Goal: Information Seeking & Learning: Check status

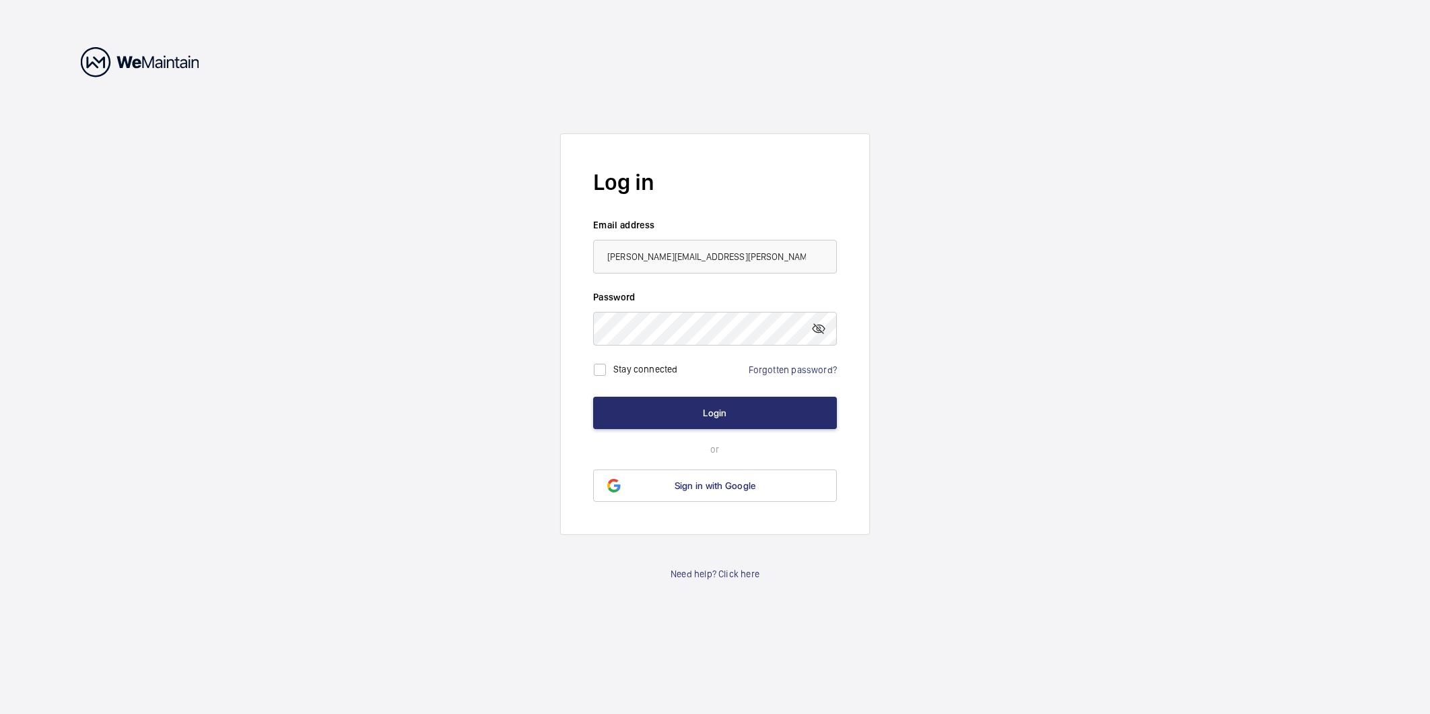
click at [634, 368] on label "Stay connected" at bounding box center [645, 369] width 65 height 11
checkbox input "true"
click at [726, 414] on button "Login" at bounding box center [715, 413] width 244 height 32
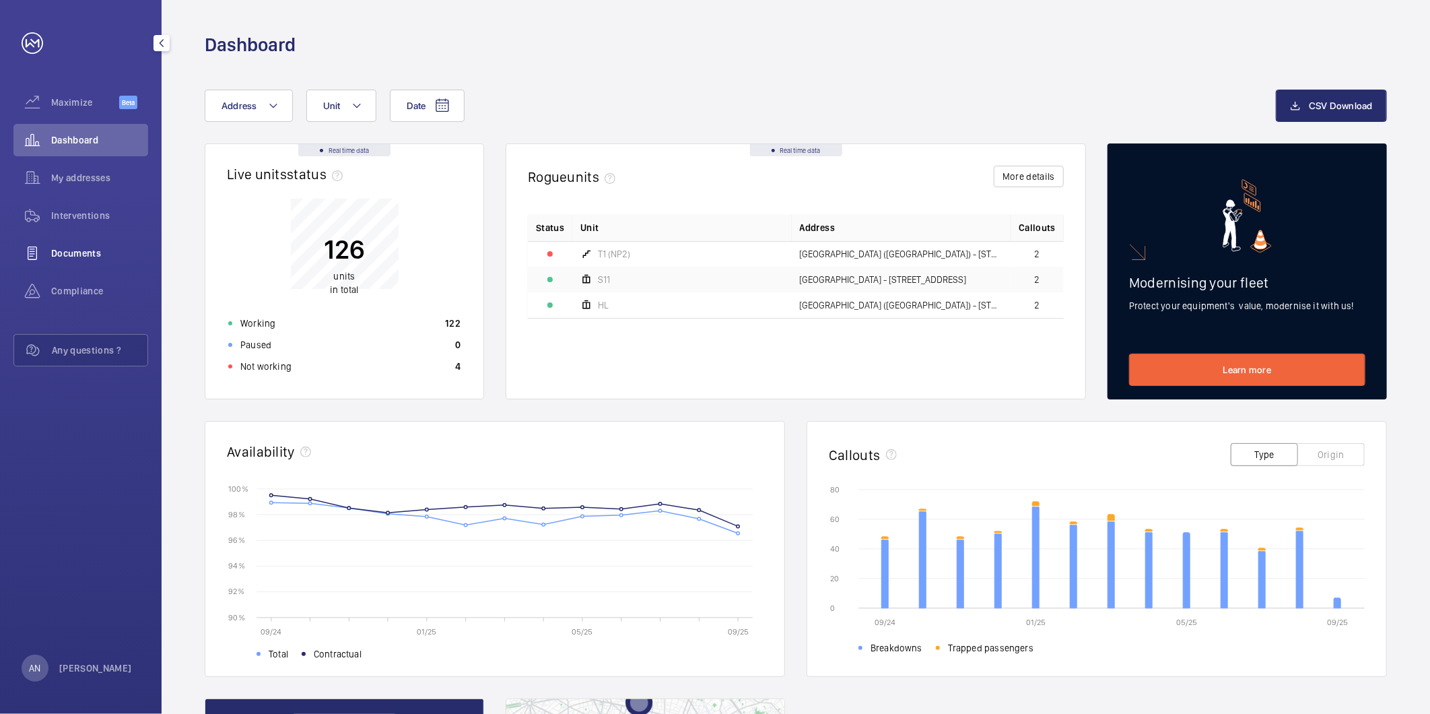
click at [104, 244] on div "Documents" at bounding box center [80, 253] width 135 height 32
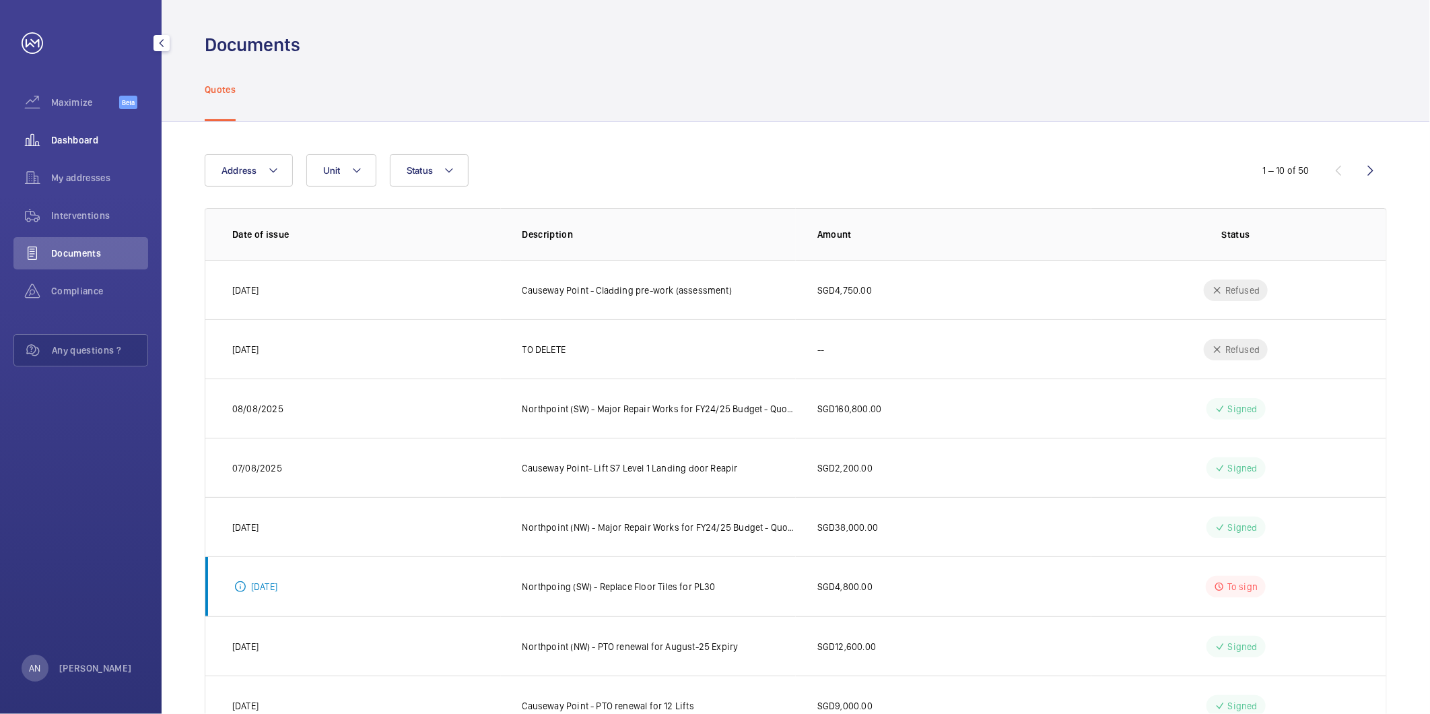
click at [81, 144] on span "Dashboard" at bounding box center [99, 139] width 97 height 13
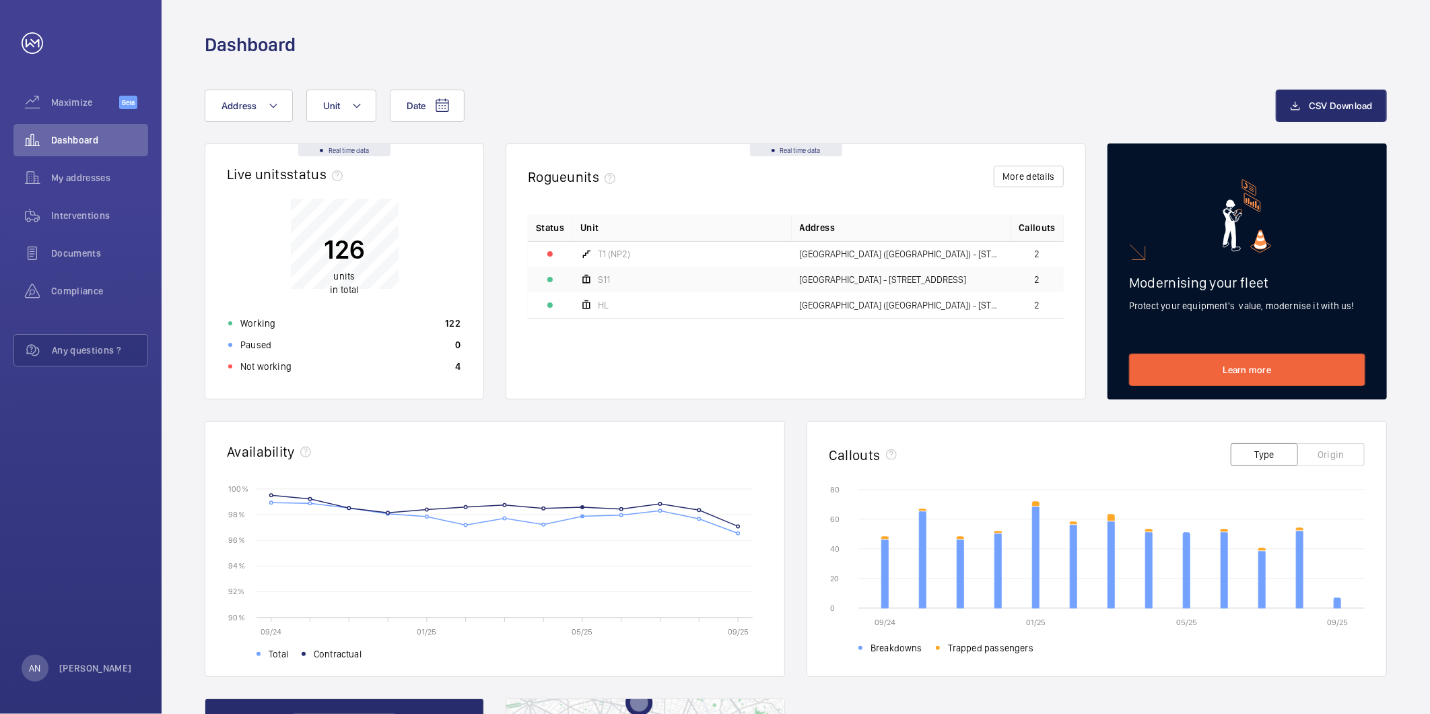
scroll to position [272, 0]
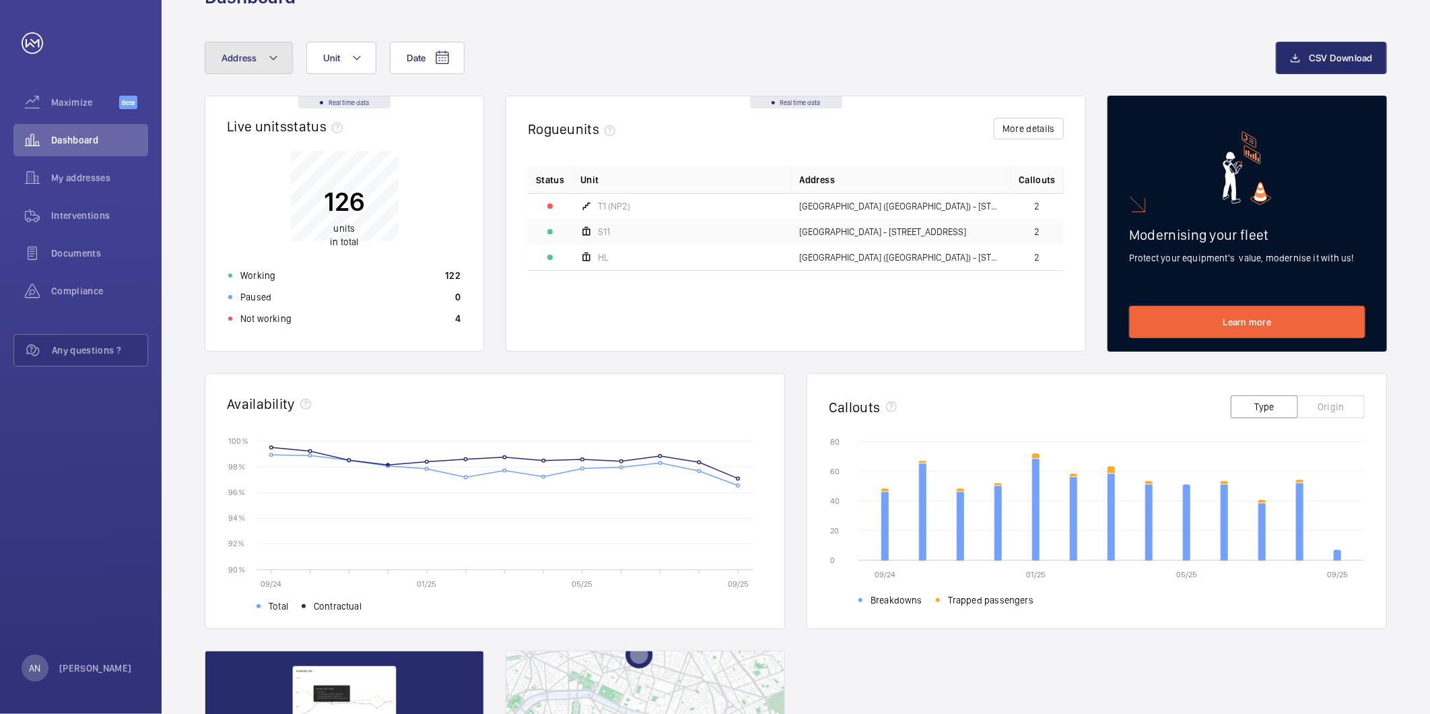
click at [260, 69] on button "Address" at bounding box center [249, 58] width 88 height 32
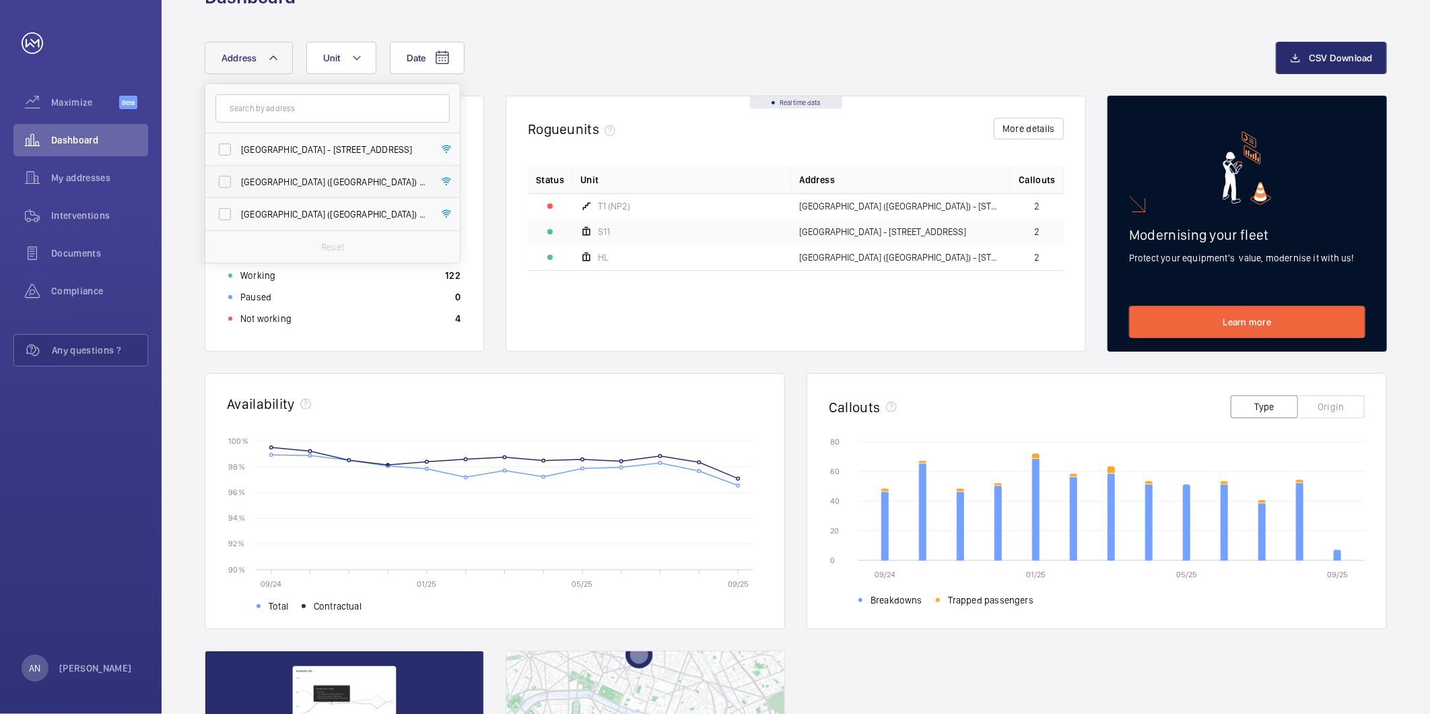
click at [285, 178] on span "[GEOGRAPHIC_DATA] ([GEOGRAPHIC_DATA]) - [STREET_ADDRESS]" at bounding box center [333, 181] width 185 height 13
click at [238, 178] on input "[GEOGRAPHIC_DATA] ([GEOGRAPHIC_DATA]) - [STREET_ADDRESS]" at bounding box center [224, 181] width 27 height 27
checkbox input "true"
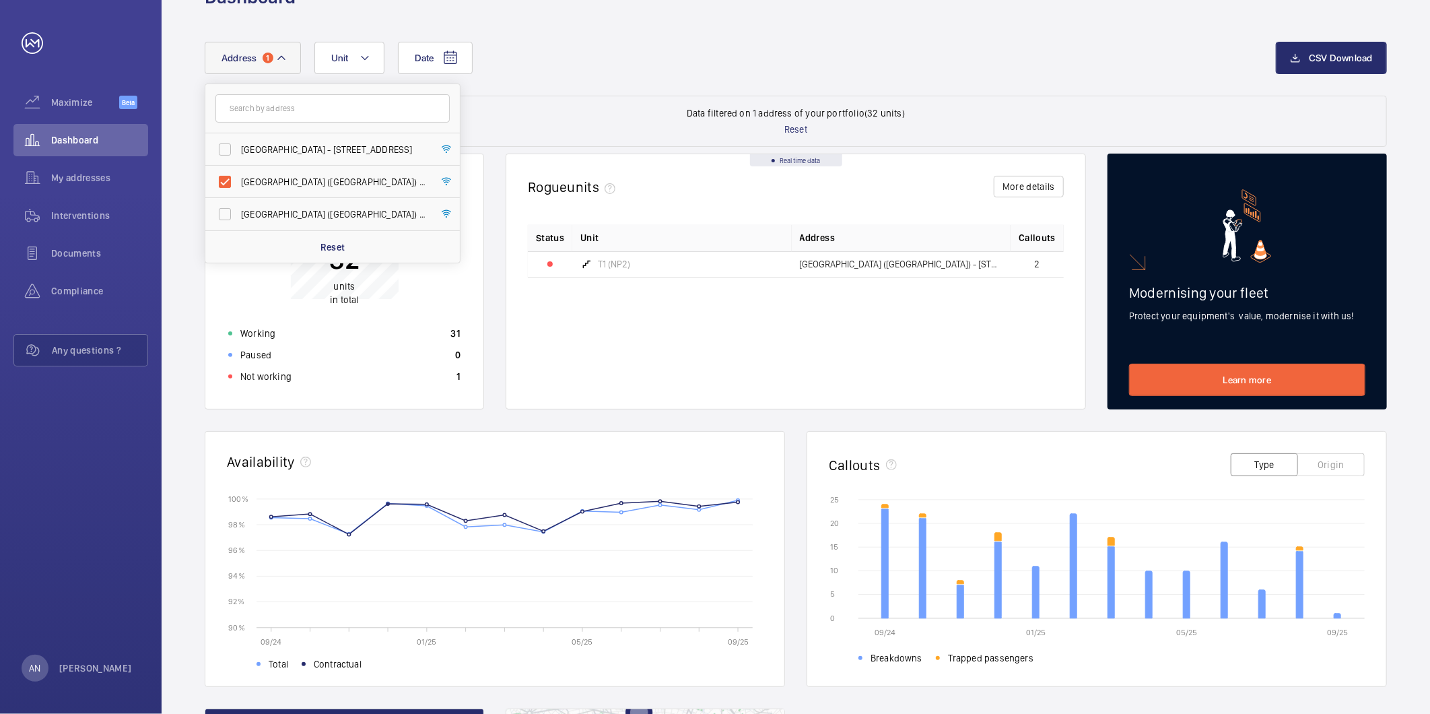
click at [404, 407] on wm-front-card-body "32 units in total Working 31 Paused 0 Not working 1" at bounding box center [344, 301] width 278 height 216
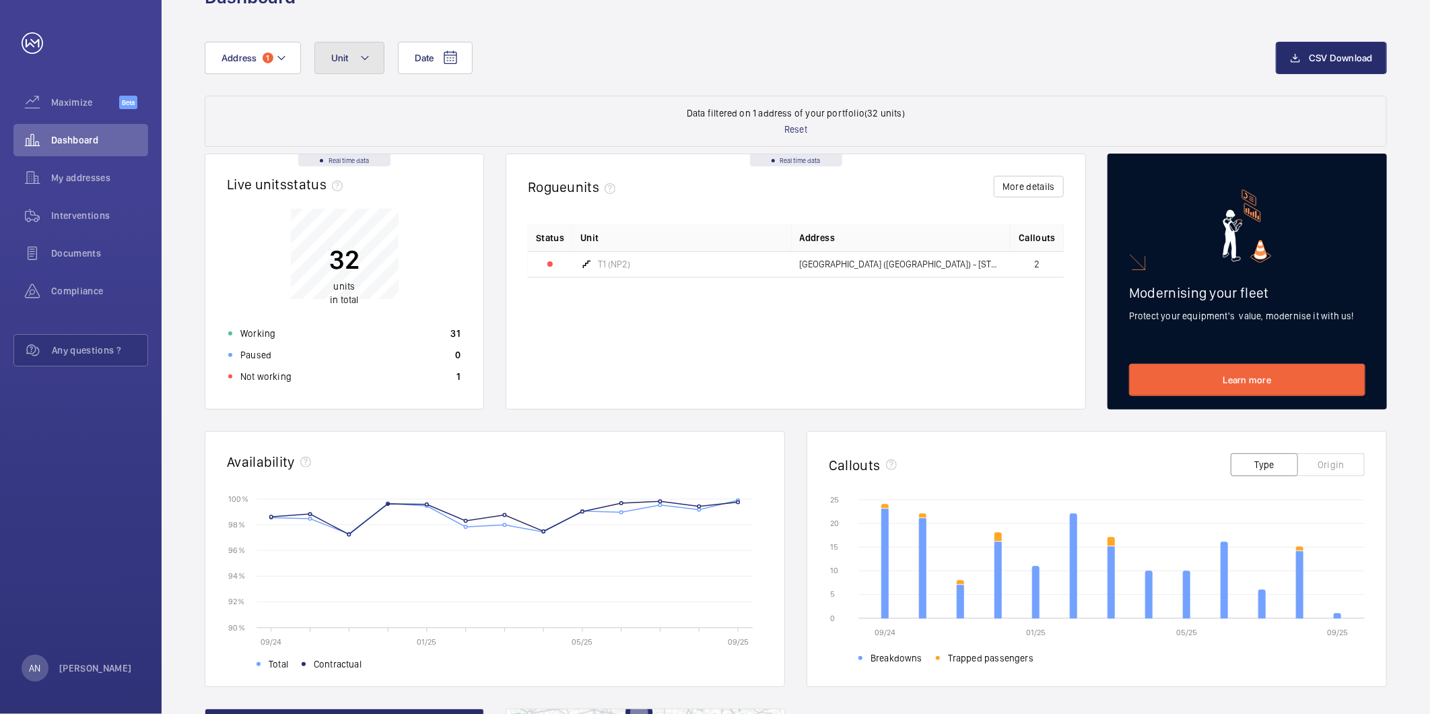
click at [364, 59] on mat-icon at bounding box center [365, 58] width 11 height 16
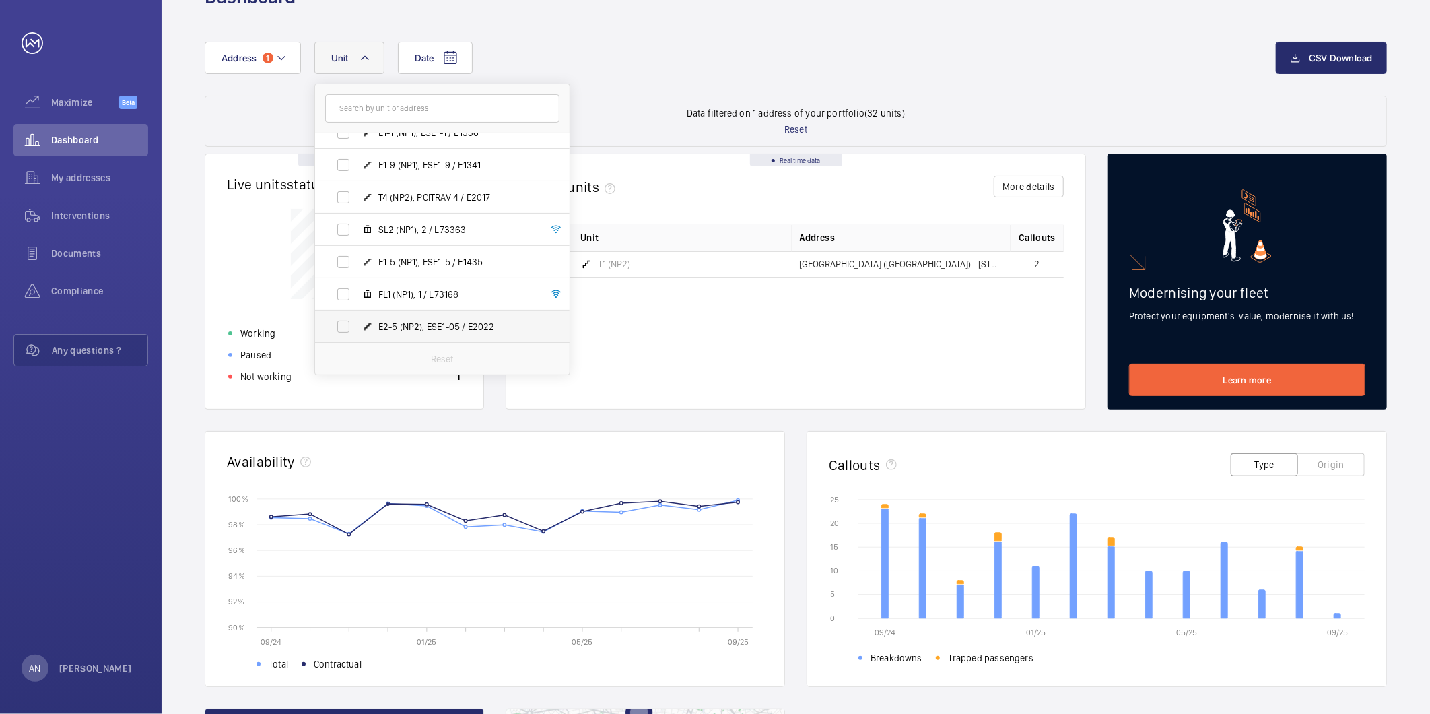
scroll to position [708, 0]
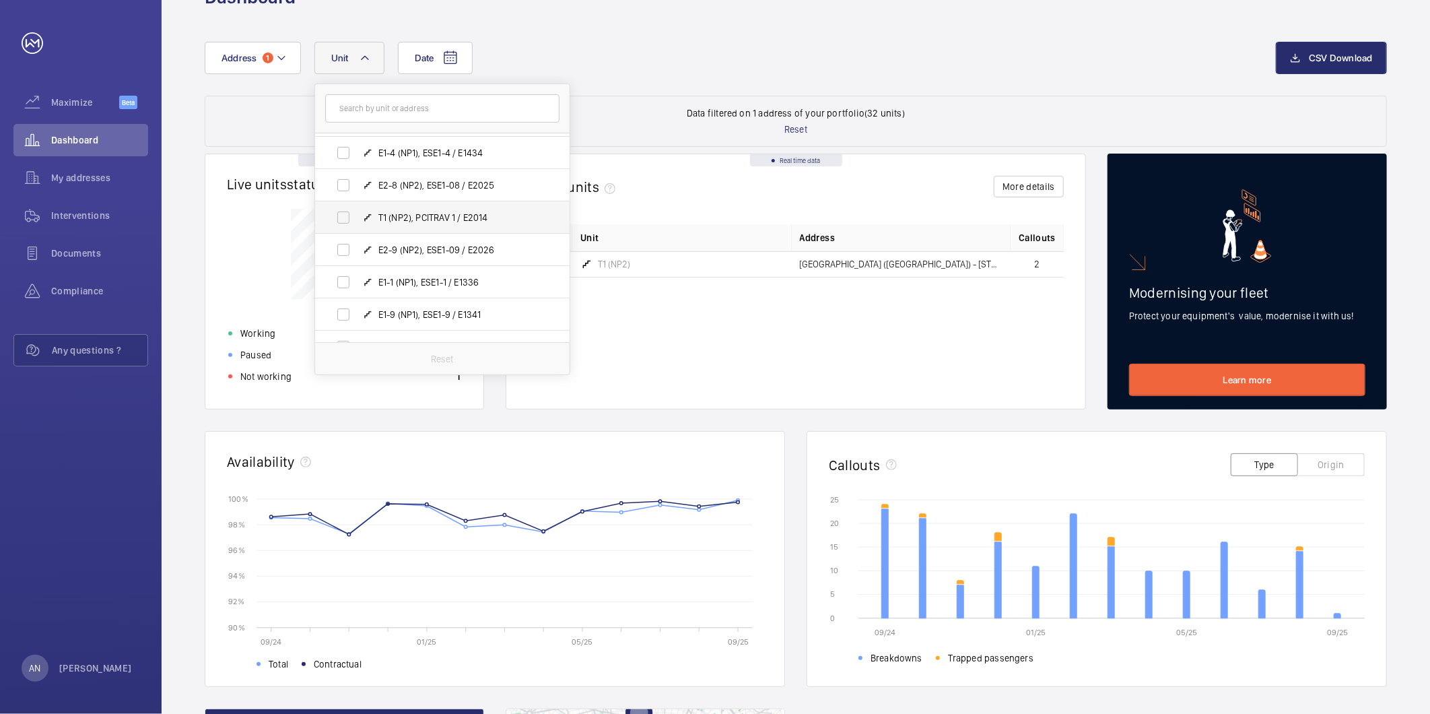
click at [427, 229] on label "T1 (NP2), PCITRAV 1 / E2014" at bounding box center [431, 217] width 233 height 32
click at [357, 229] on input "T1 (NP2), PCITRAV 1 / E2014" at bounding box center [343, 217] width 27 height 27
checkbox input "true"
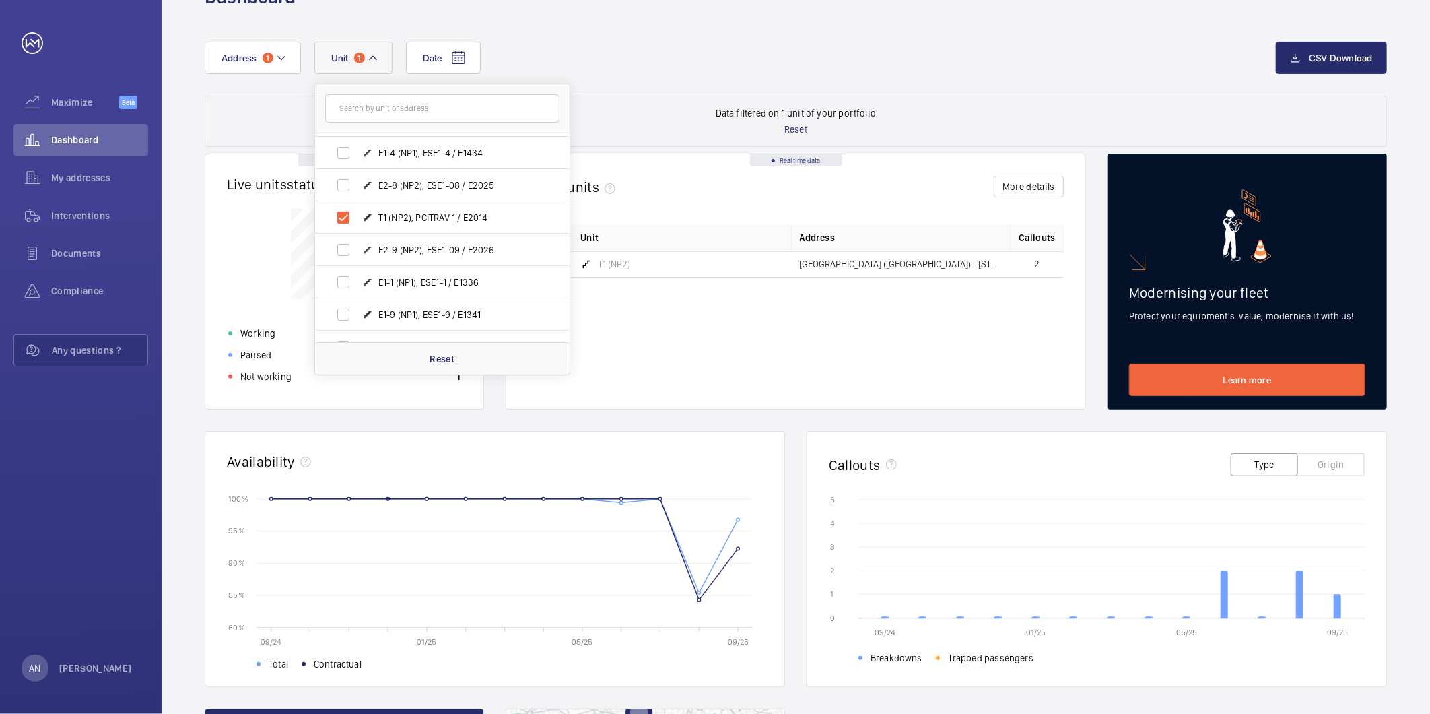
click at [755, 349] on div "Status Unit Address [STREET_ADDRESS]" at bounding box center [796, 305] width 536 height 163
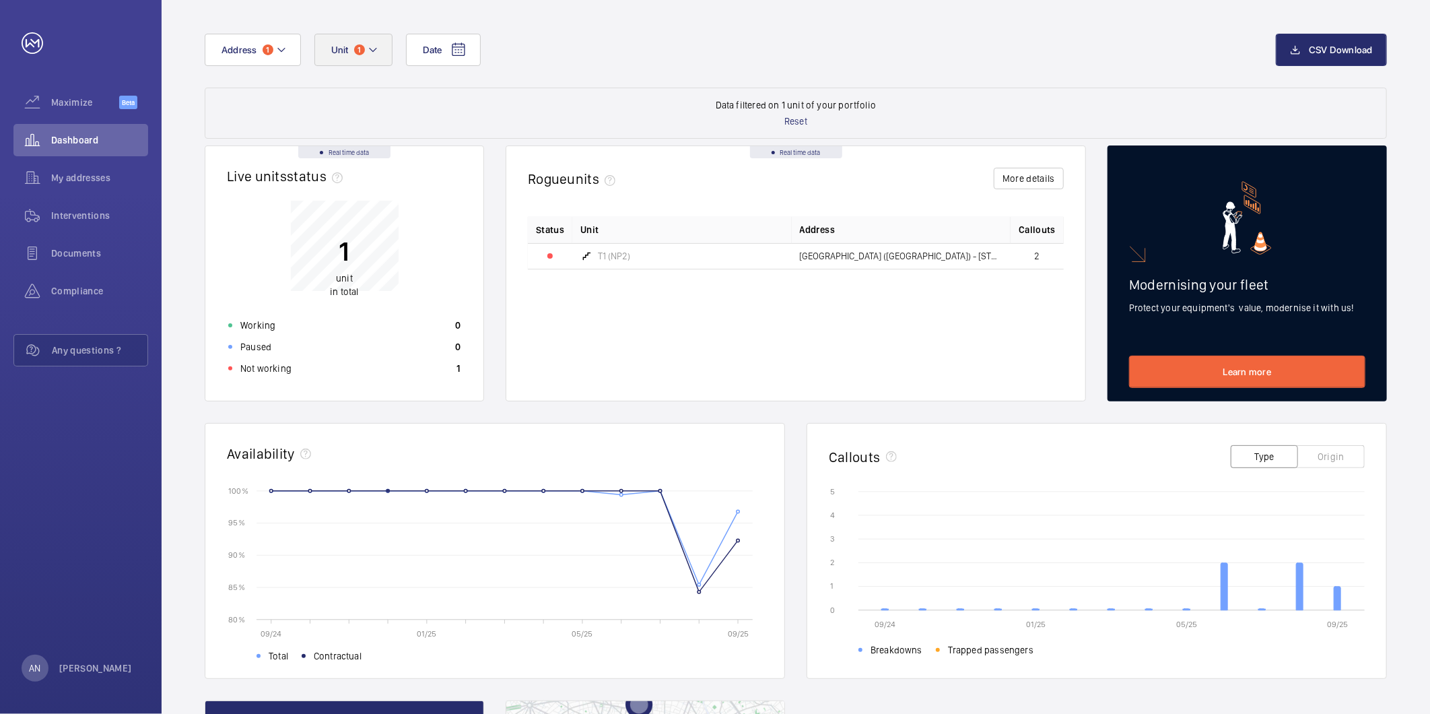
scroll to position [75, 0]
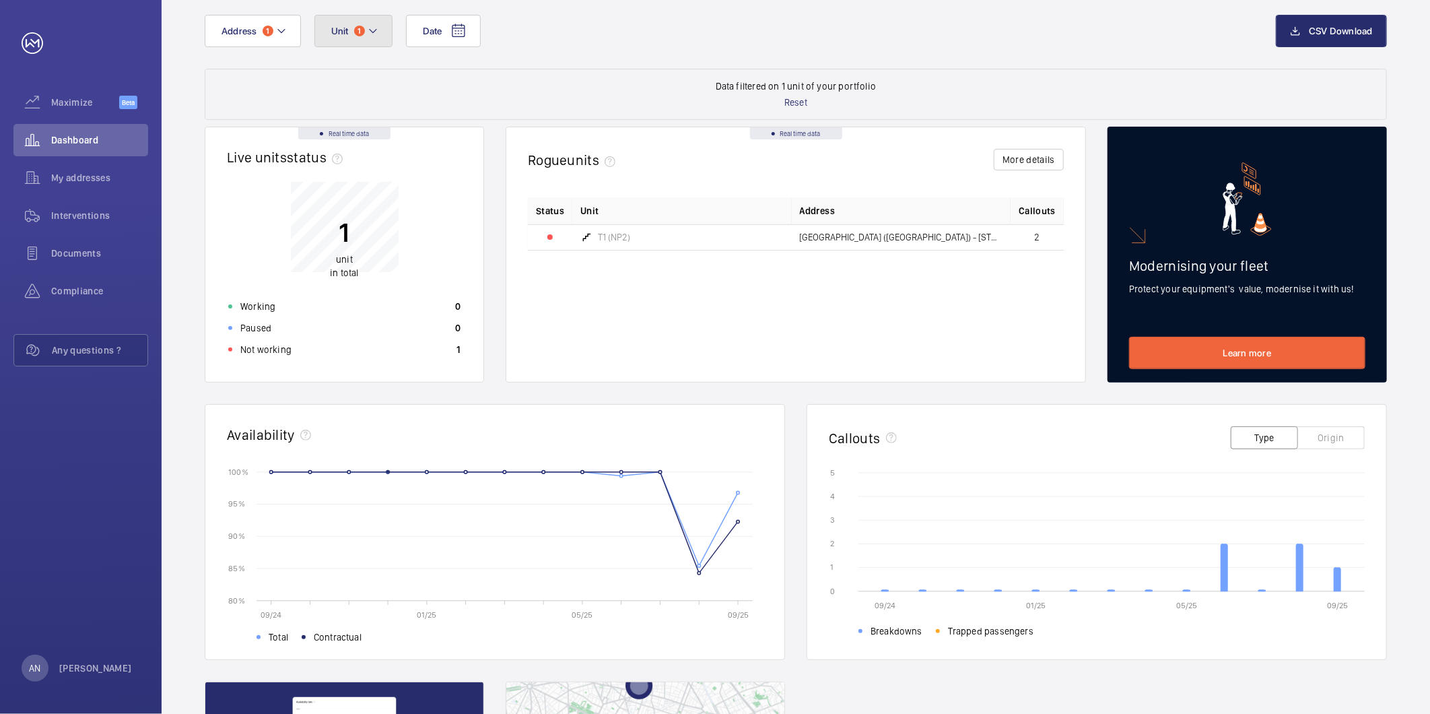
click at [355, 28] on span "1" at bounding box center [359, 31] width 11 height 11
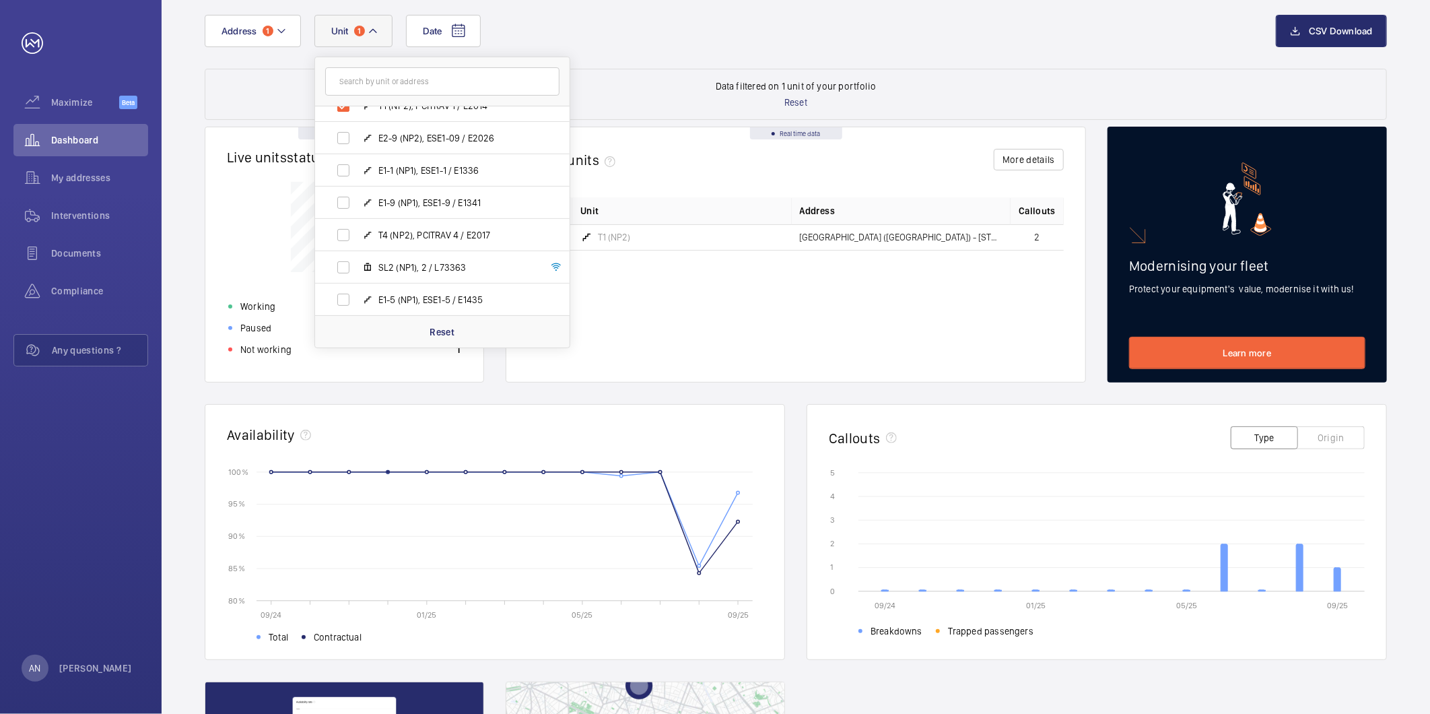
scroll to position [643, 0]
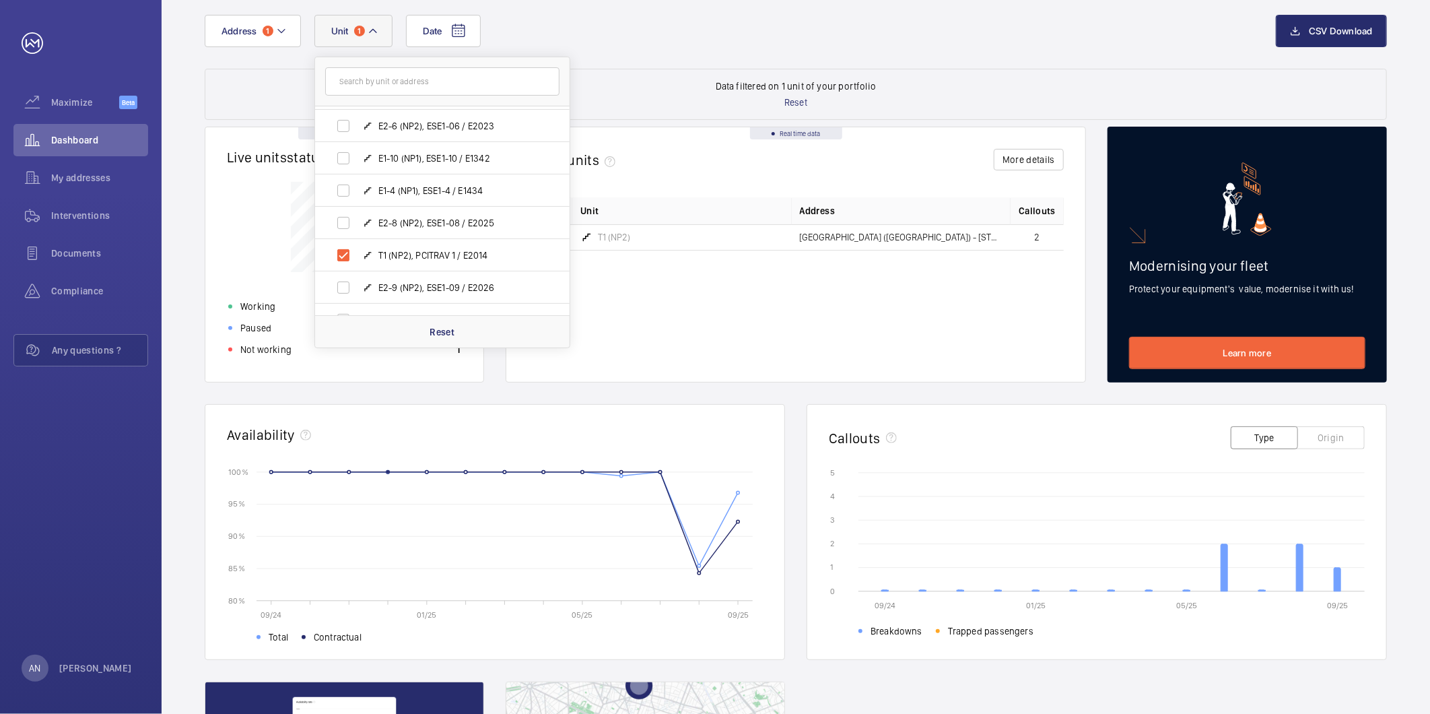
click at [765, 337] on div "Status Unit Address [STREET_ADDRESS]" at bounding box center [796, 278] width 536 height 163
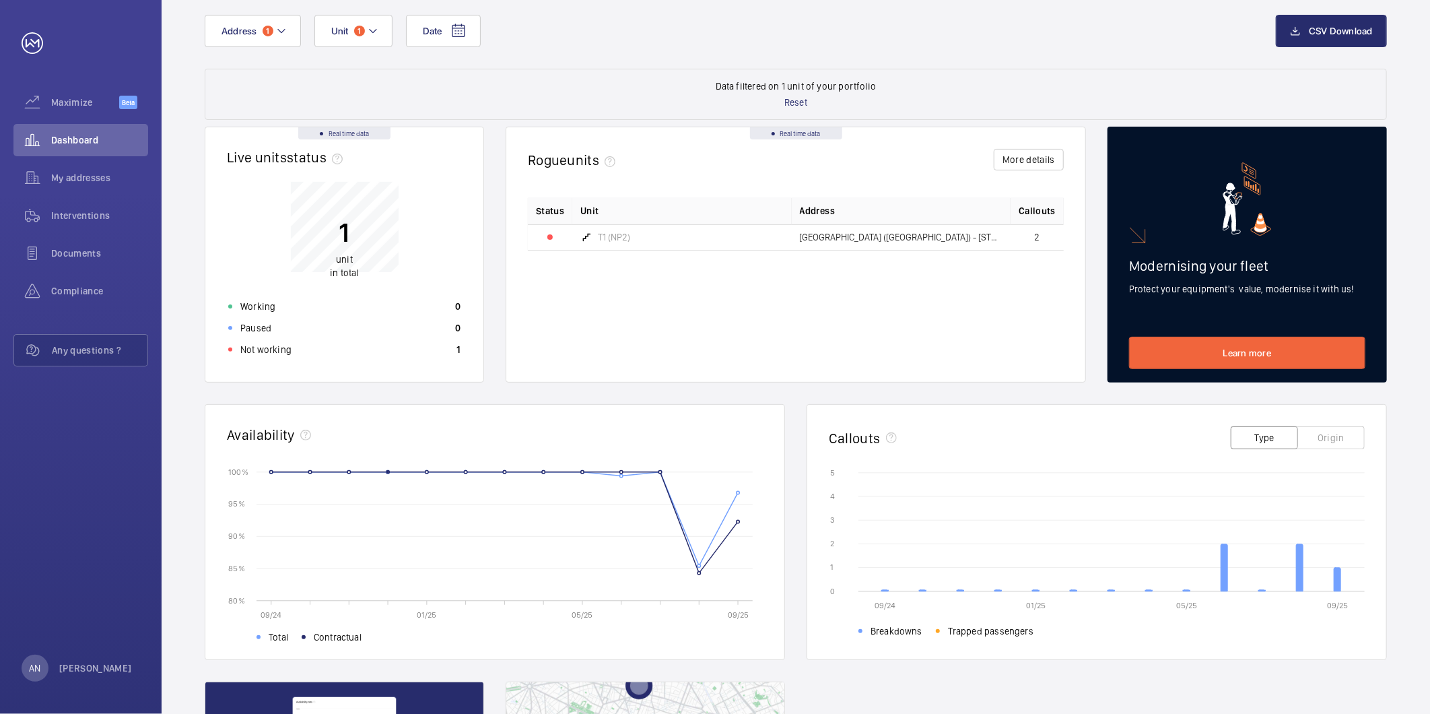
click at [615, 243] on div "T1 (NP2)" at bounding box center [605, 237] width 50 height 16
click at [378, 37] on button "Unit 1" at bounding box center [353, 31] width 78 height 32
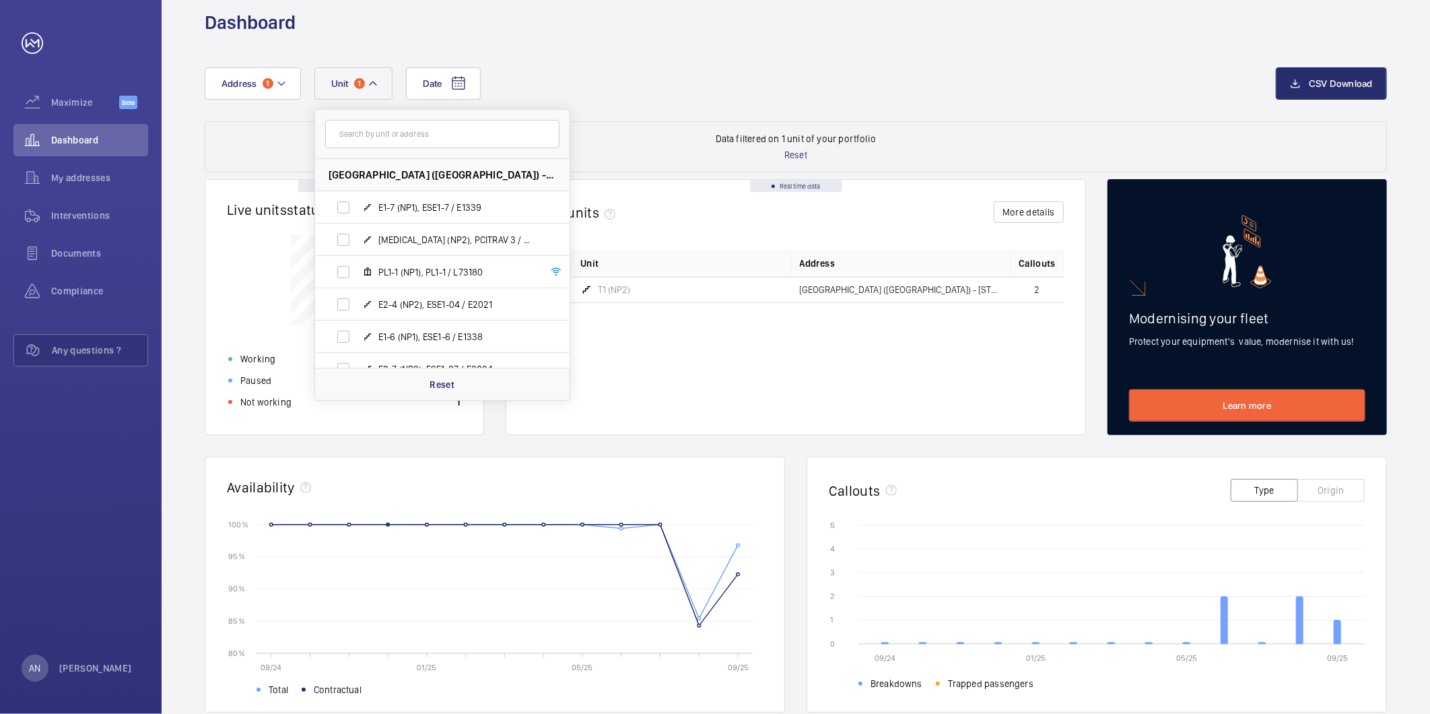
scroll to position [0, 0]
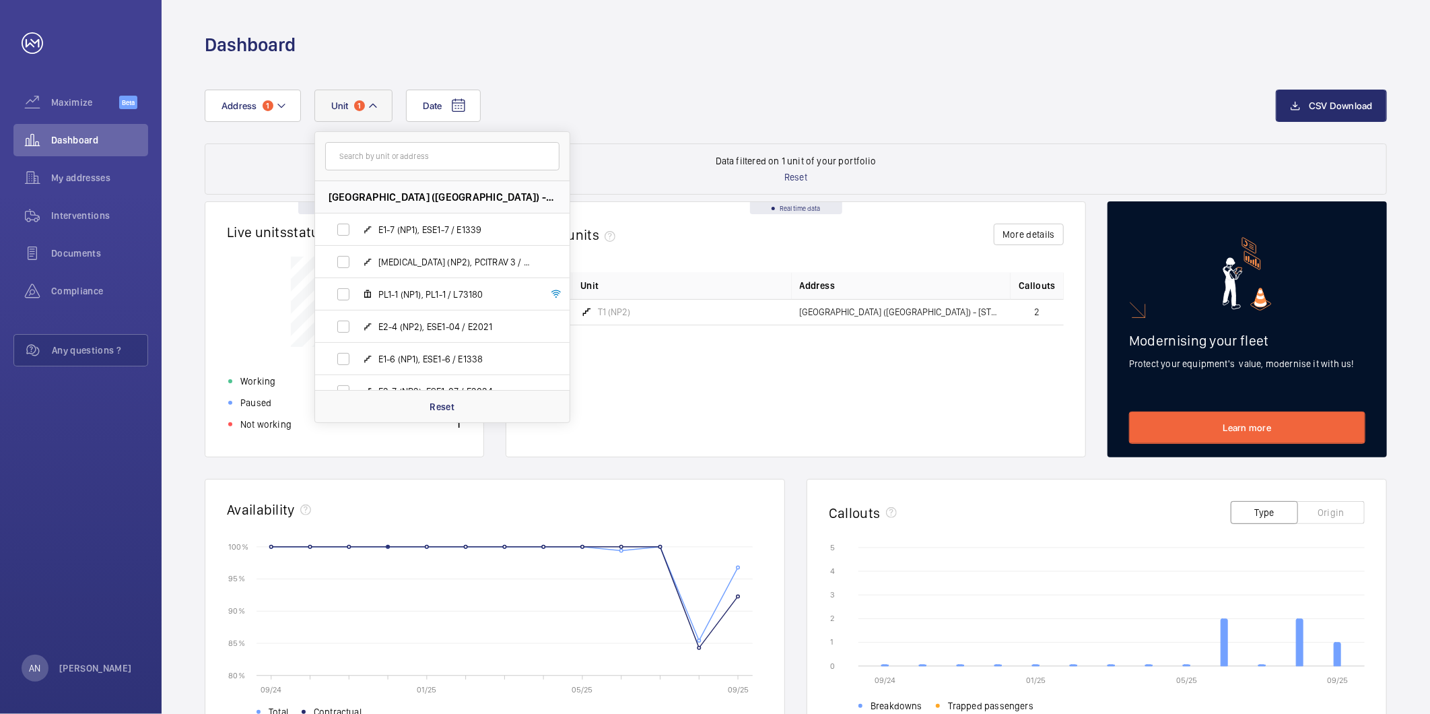
click at [675, 90] on div "Date Address [STREET_ADDRESS] [GEOGRAPHIC_DATA] E1-7 (NP1), ESE1-7 / E1339 [MED…" at bounding box center [740, 106] width 1071 height 32
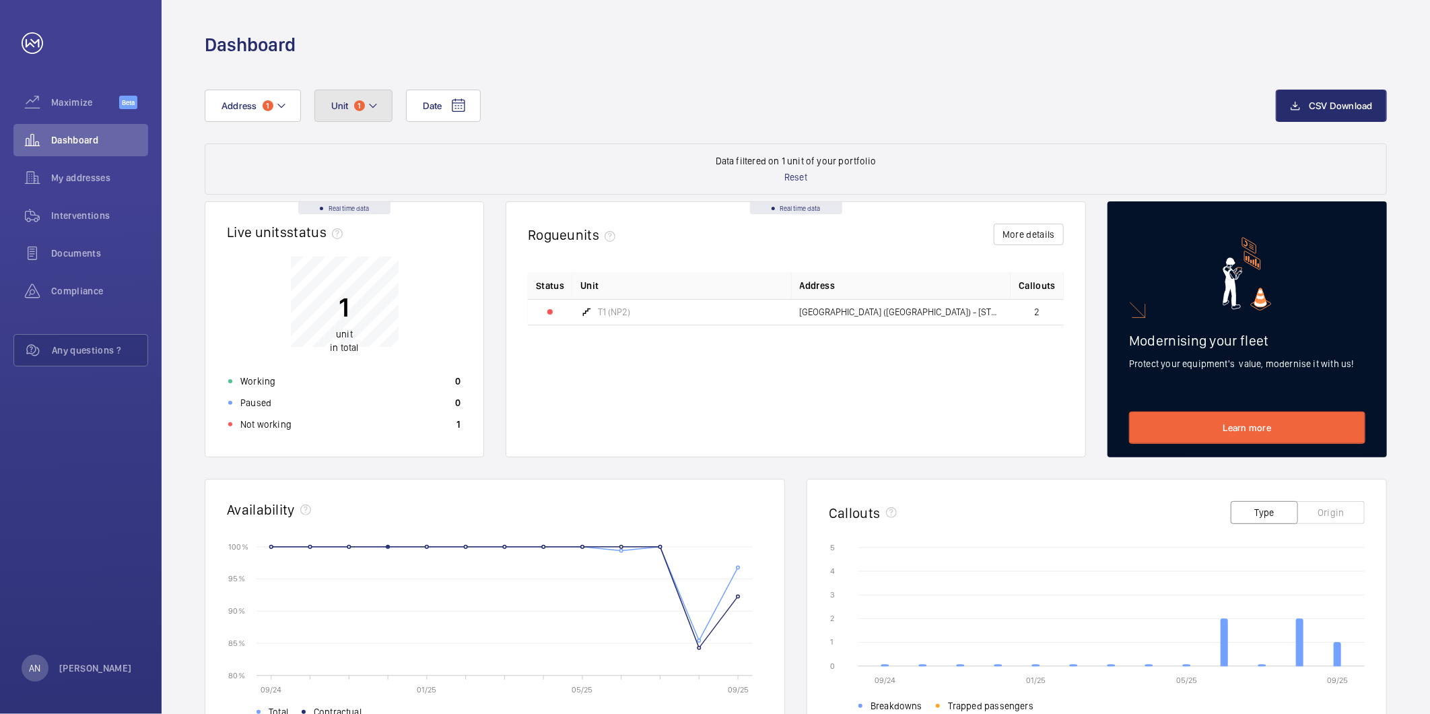
click at [360, 103] on span "1" at bounding box center [359, 105] width 11 height 11
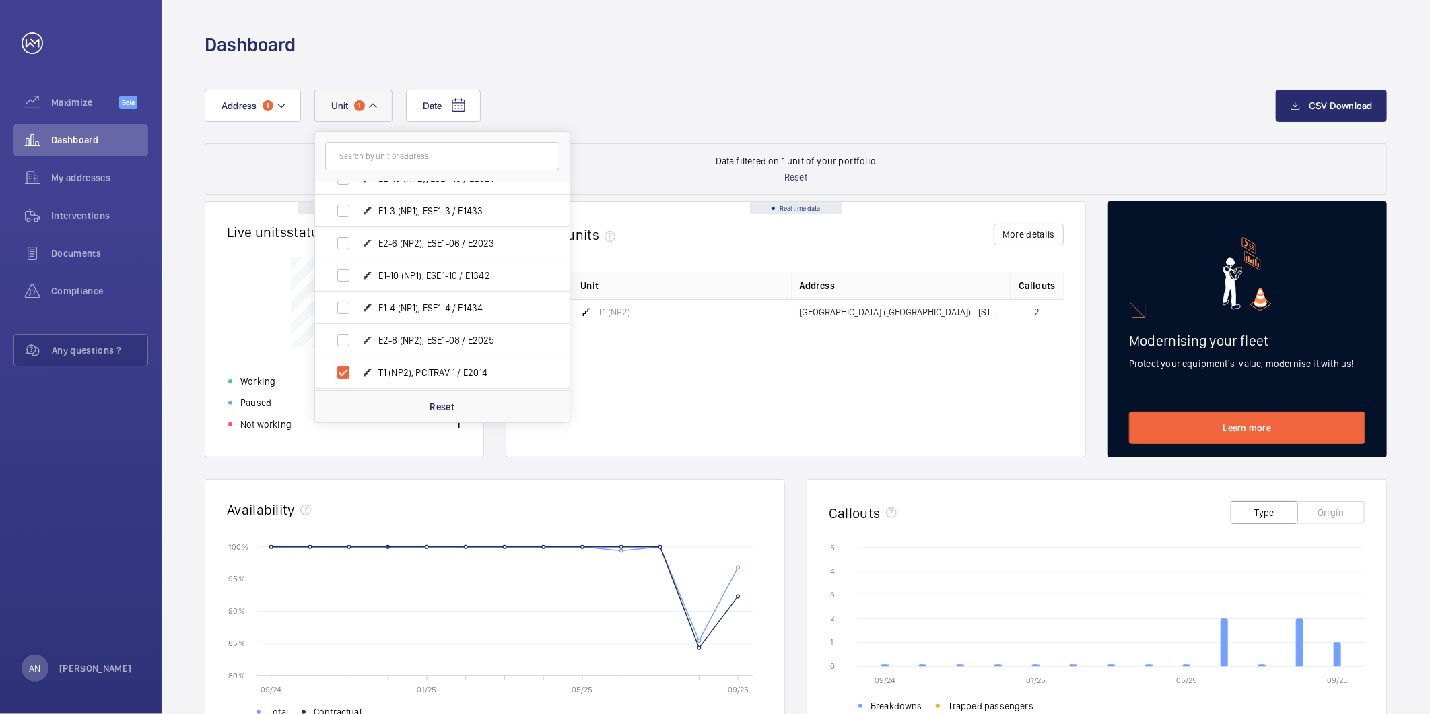
scroll to position [745, 0]
